Goal: Task Accomplishment & Management: Manage account settings

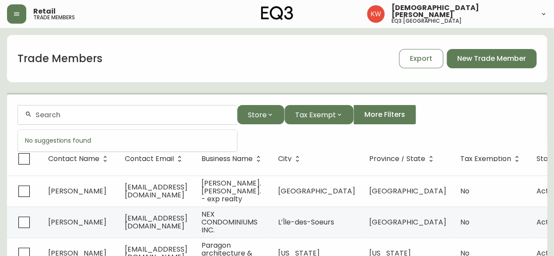
click at [131, 115] on input "text" at bounding box center [132, 115] width 195 height 8
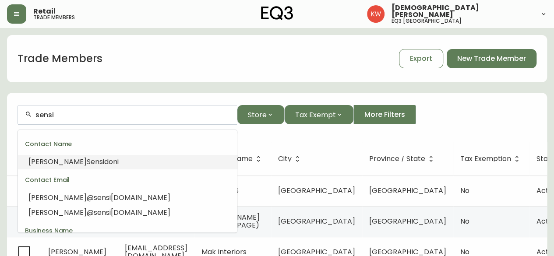
click at [87, 158] on span "Sensi" at bounding box center [96, 162] width 18 height 10
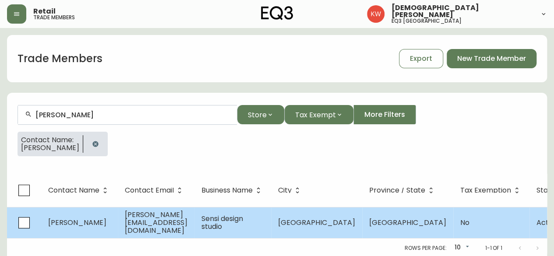
type input "[PERSON_NAME]"
click at [82, 218] on span "[PERSON_NAME]" at bounding box center [77, 223] width 58 height 10
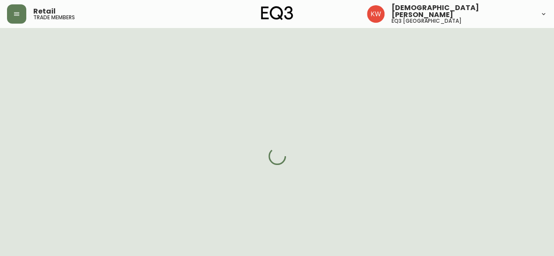
select select "AB"
select select "CA"
select select "CA_EN"
select select "Other"
select select "Interior Designer"
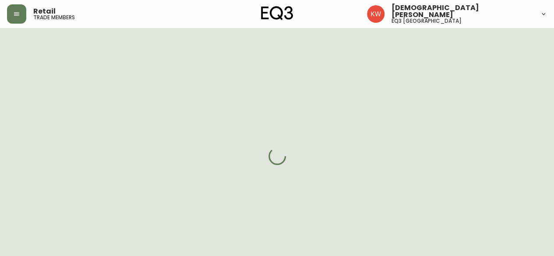
select select "false"
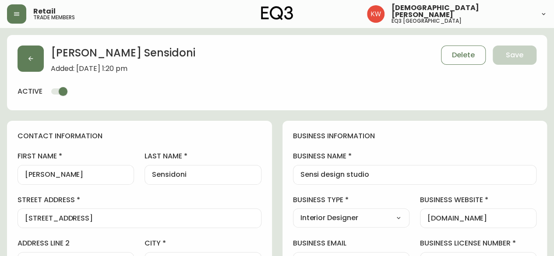
type input "EQ3 [GEOGRAPHIC_DATA]"
select select "cjw10z96m00006gs08l3o91tv"
